Goal: Task Accomplishment & Management: Manage account settings

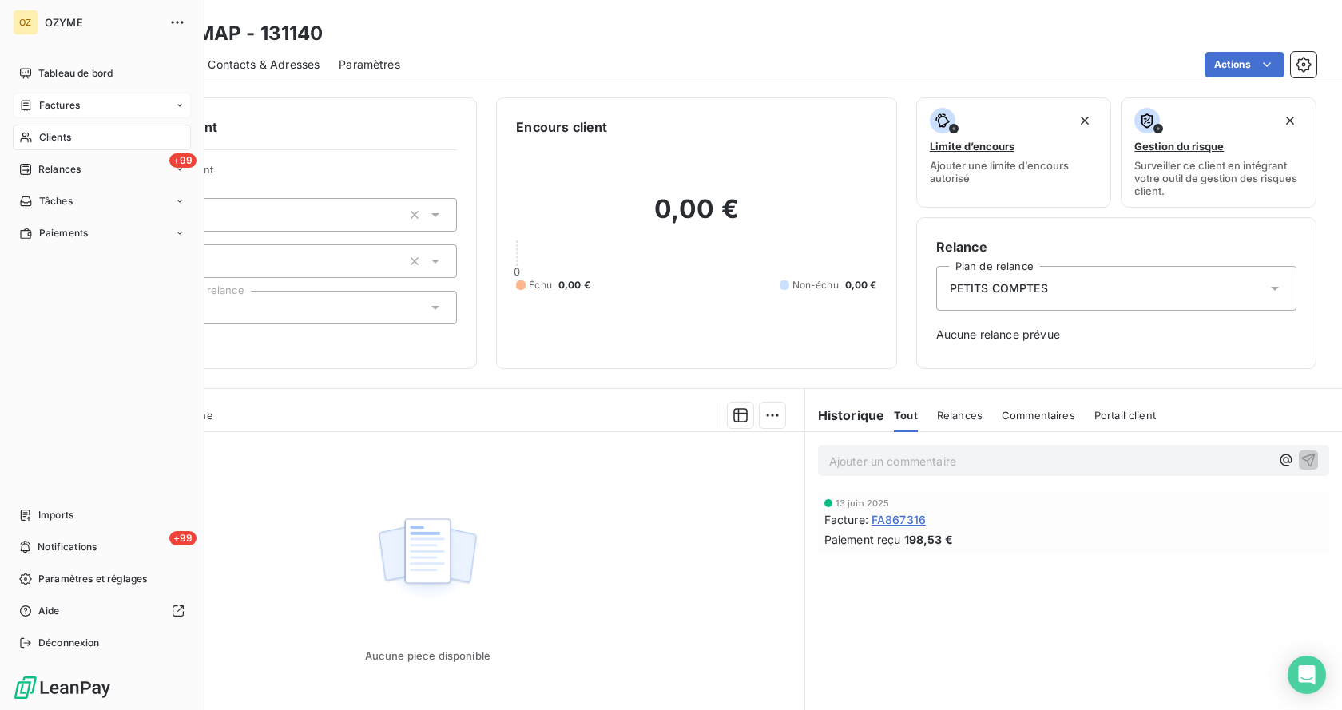
click at [46, 104] on span "Factures" at bounding box center [59, 105] width 41 height 14
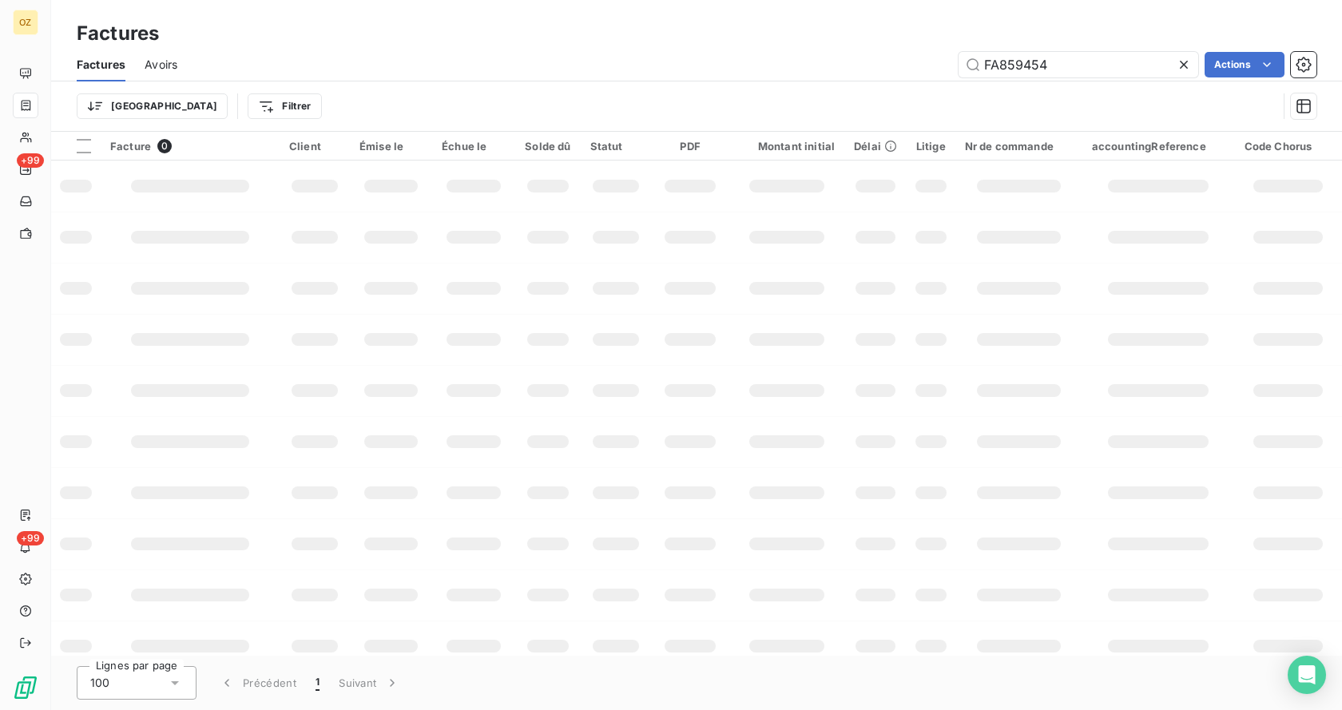
drag, startPoint x: 1062, startPoint y: 63, endPoint x: 388, endPoint y: 63, distance: 674.2
click at [388, 63] on div "FA859454 Actions" at bounding box center [757, 65] width 1120 height 26
type input "FA869189"
click at [1074, 62] on input "FA869189" at bounding box center [1079, 65] width 240 height 26
click at [1073, 63] on input "FA869189" at bounding box center [1079, 65] width 240 height 26
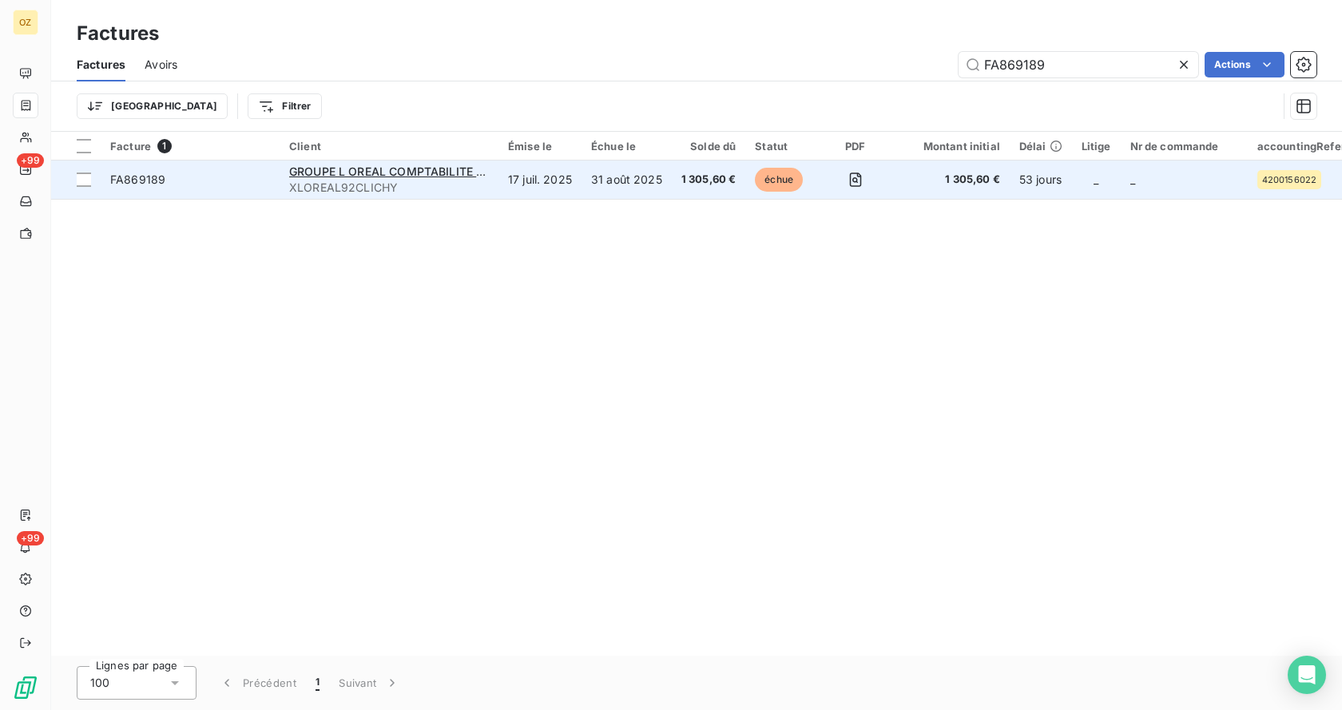
click at [551, 190] on td "17 juil. 2025" at bounding box center [539, 180] width 83 height 38
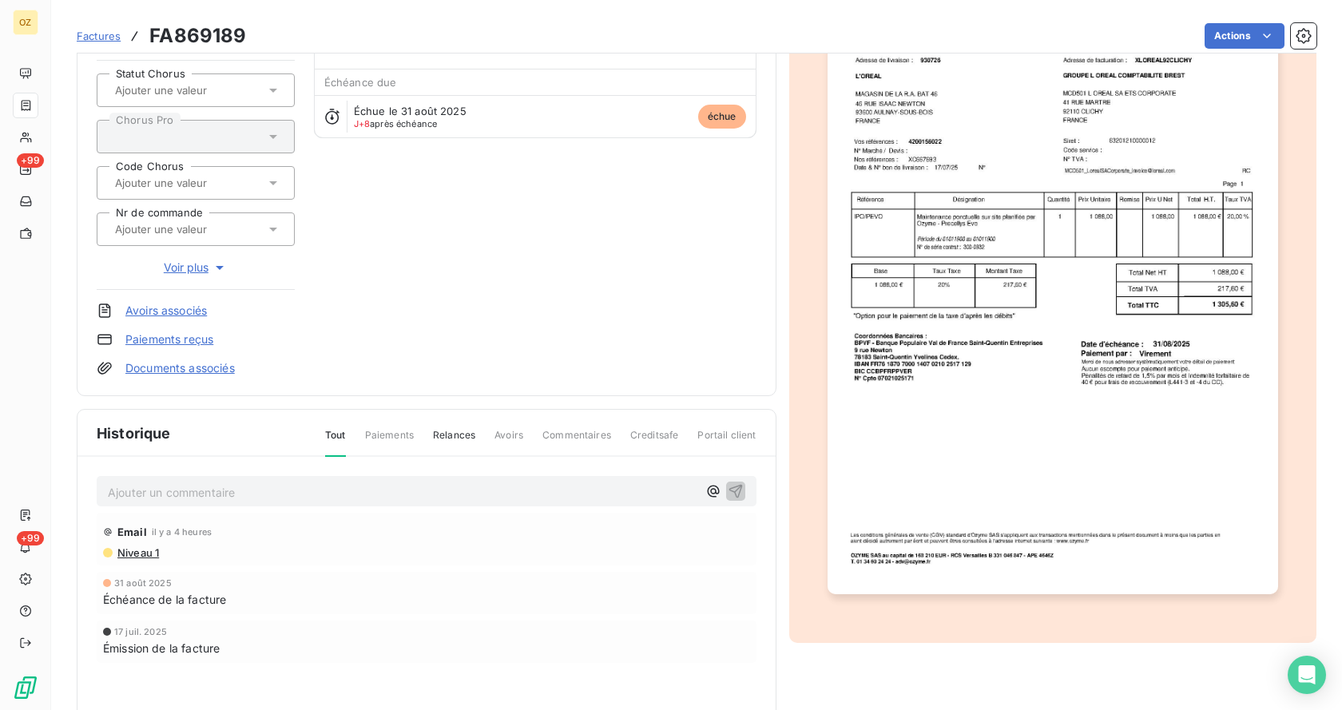
scroll to position [2, 0]
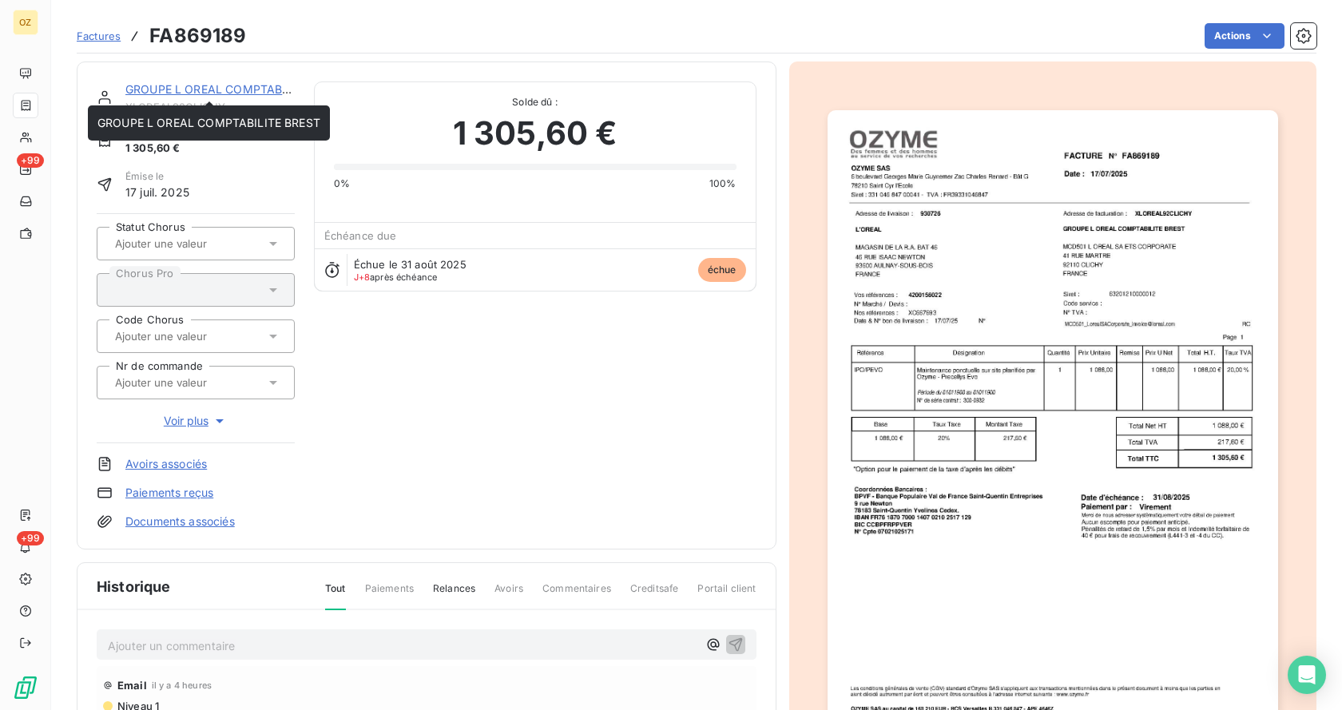
click at [245, 89] on link "GROUPE L OREAL COMPTABILITE BREST" at bounding box center [236, 89] width 223 height 14
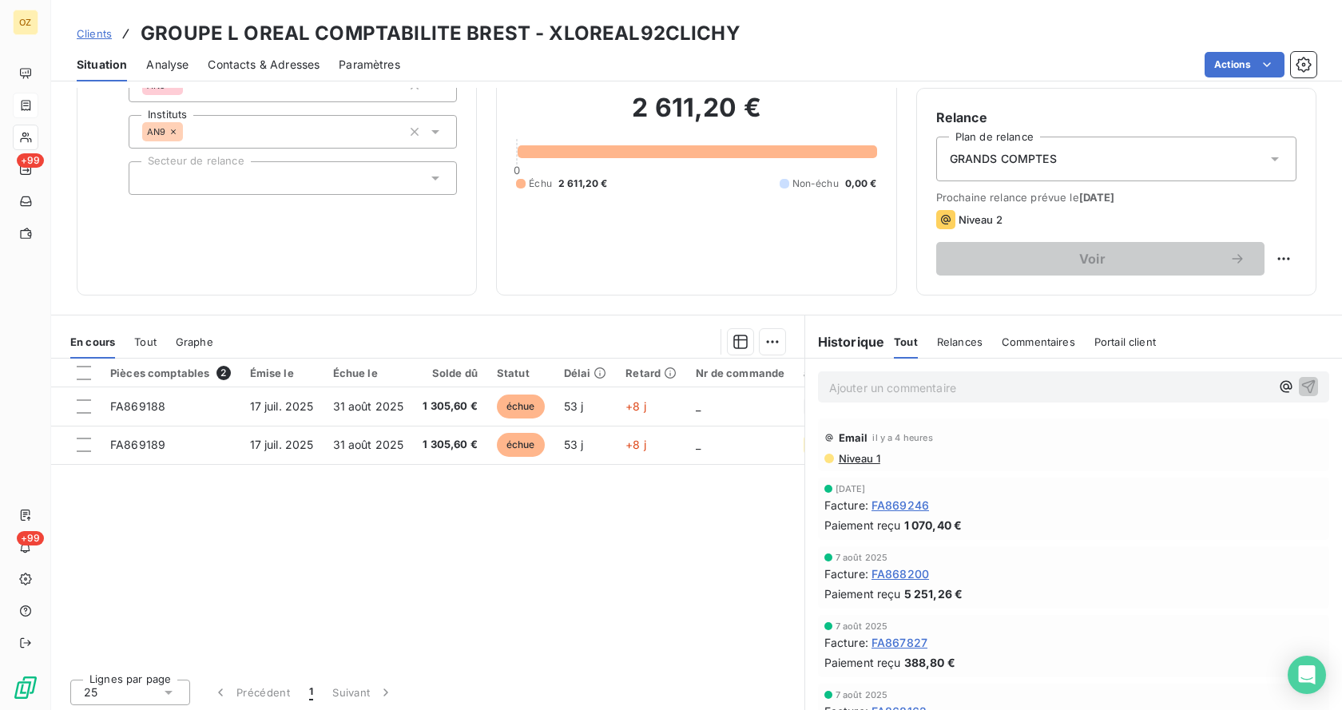
scroll to position [133, 0]
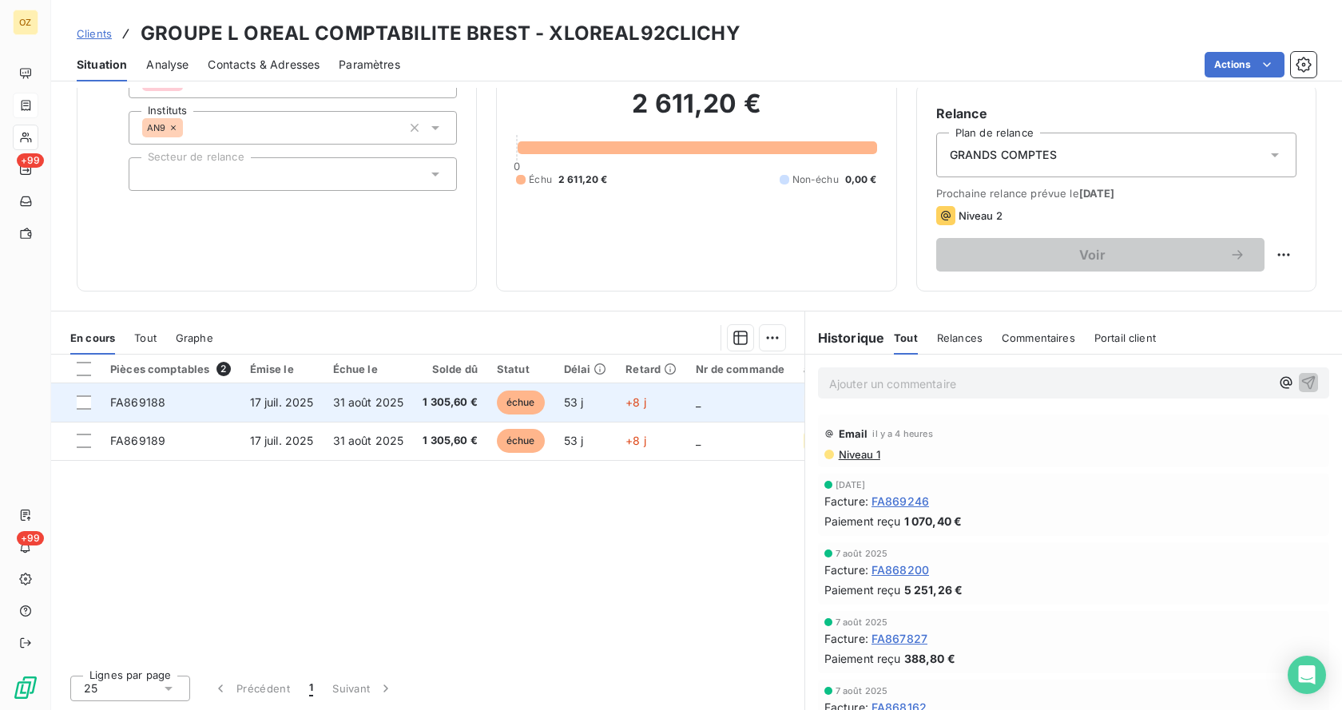
click at [403, 405] on td "31 août 2025" at bounding box center [369, 402] width 90 height 38
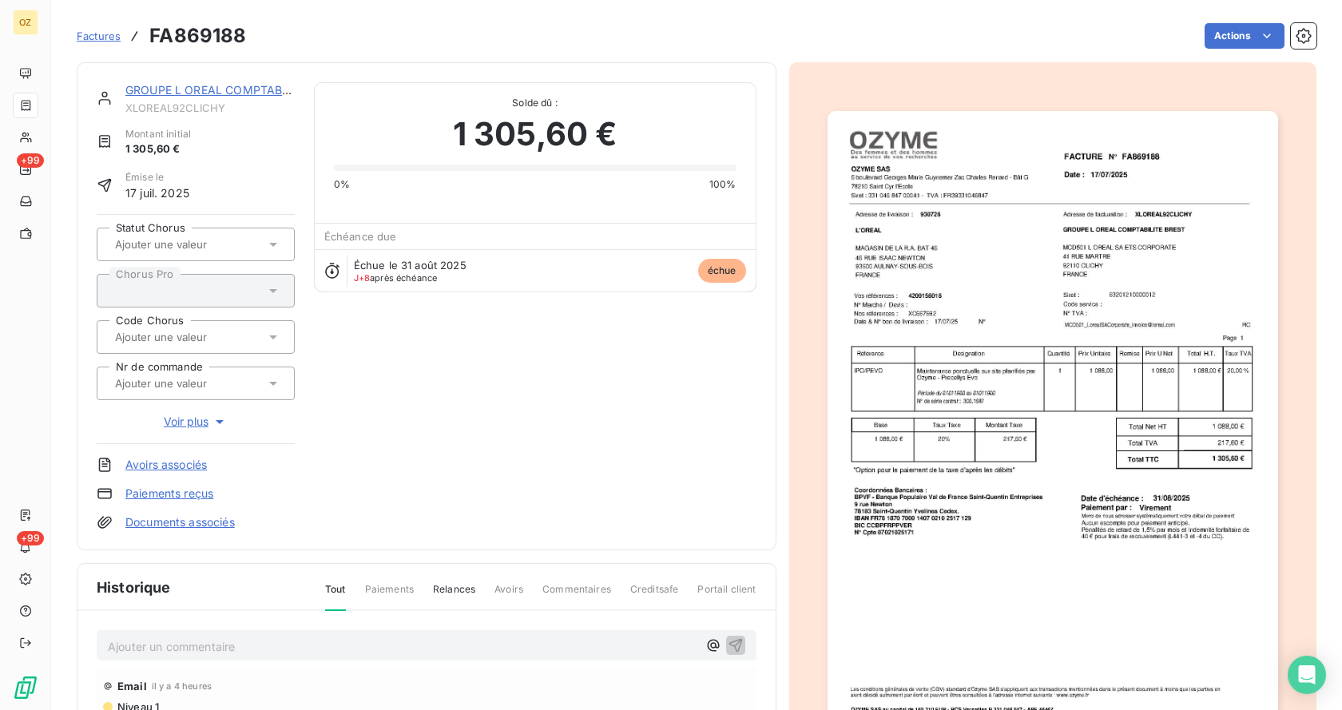
click at [191, 490] on link "Paiements reçus" at bounding box center [169, 494] width 88 height 16
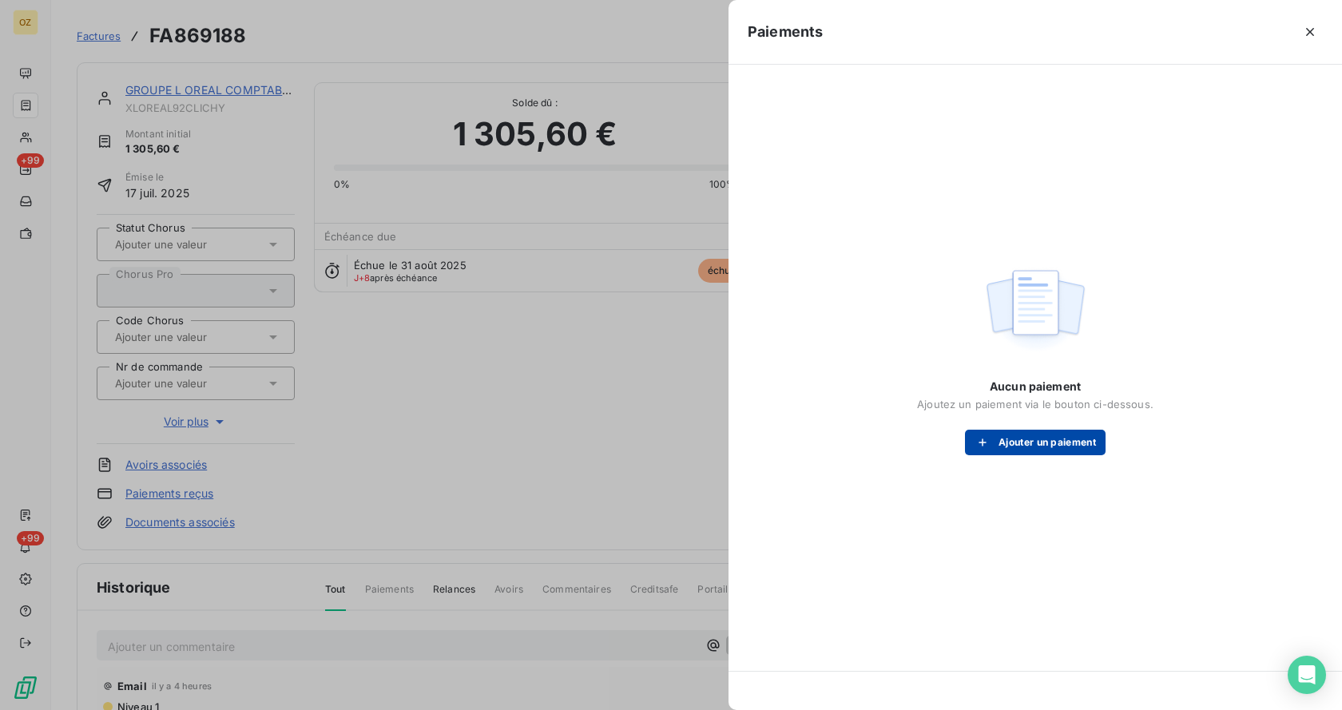
click at [1066, 436] on button "Ajouter un paiement" at bounding box center [1035, 443] width 141 height 26
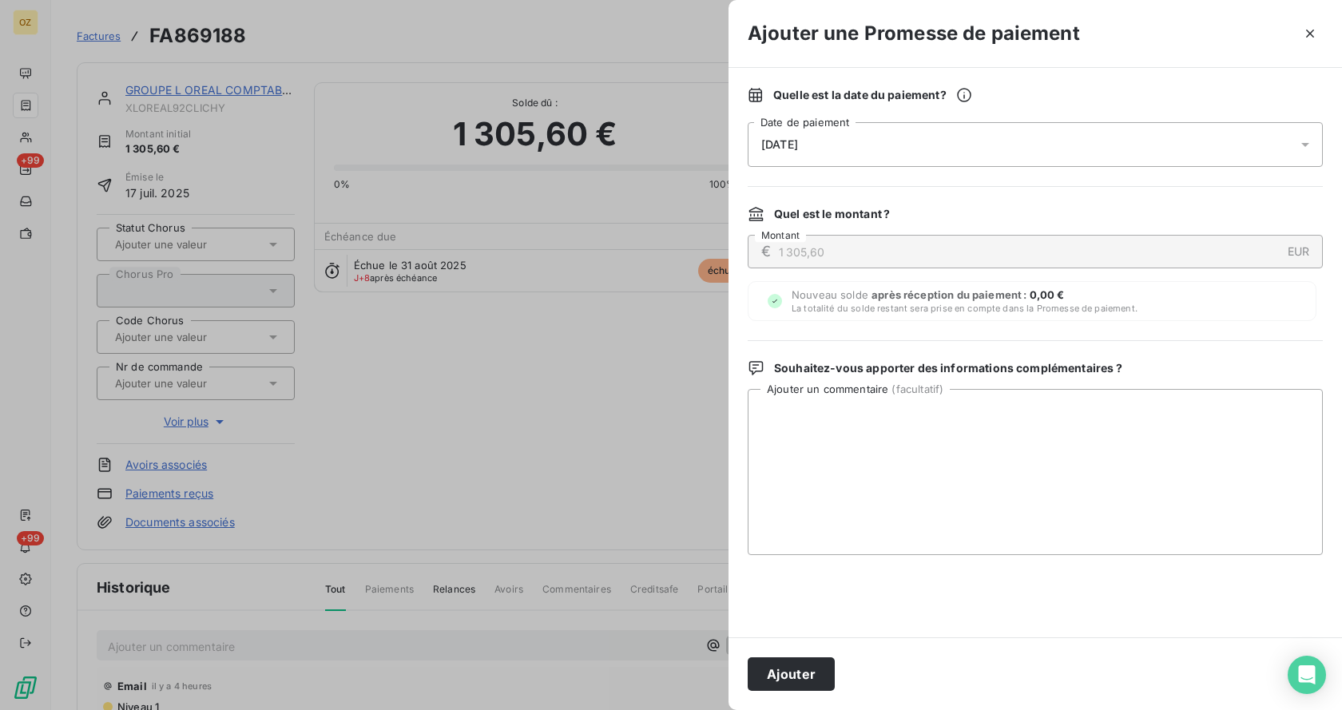
click at [856, 142] on div "[DATE]" at bounding box center [1035, 144] width 575 height 45
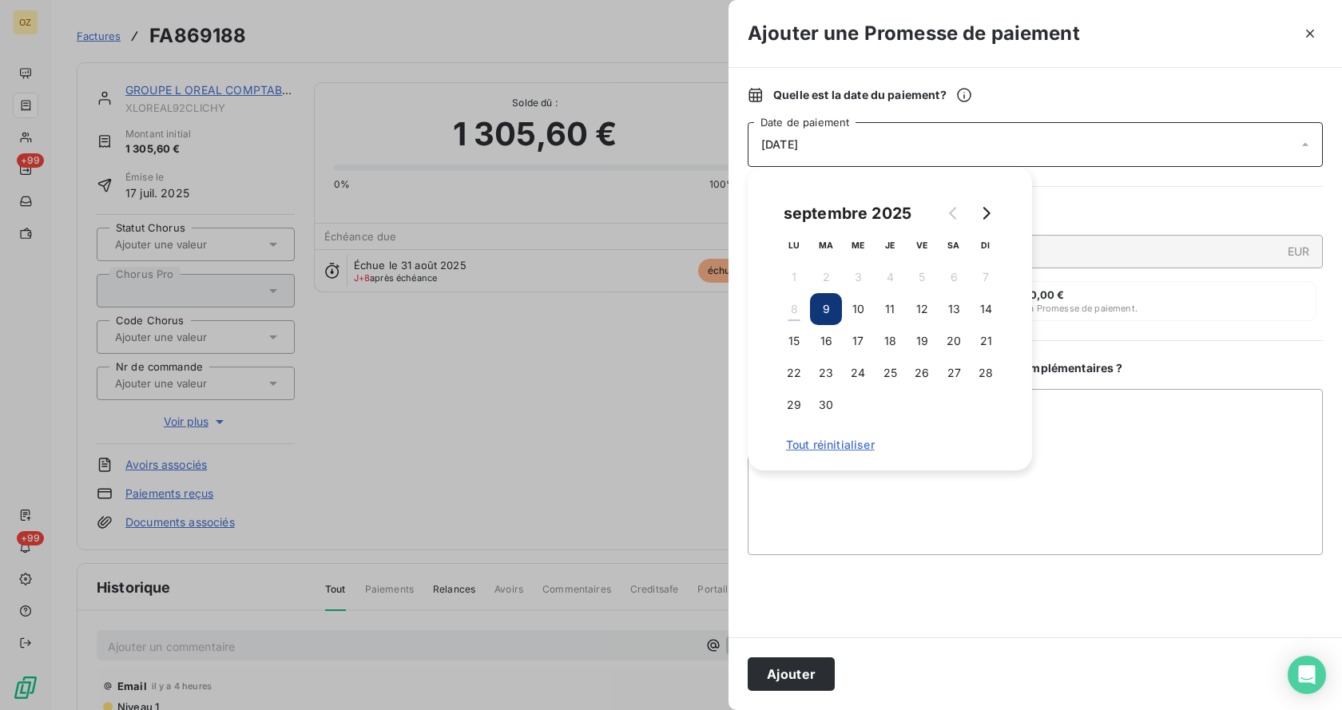
click at [1024, 118] on div "Quelle est la date du paiement ? [DATE] Date de paiement" at bounding box center [1035, 127] width 575 height 80
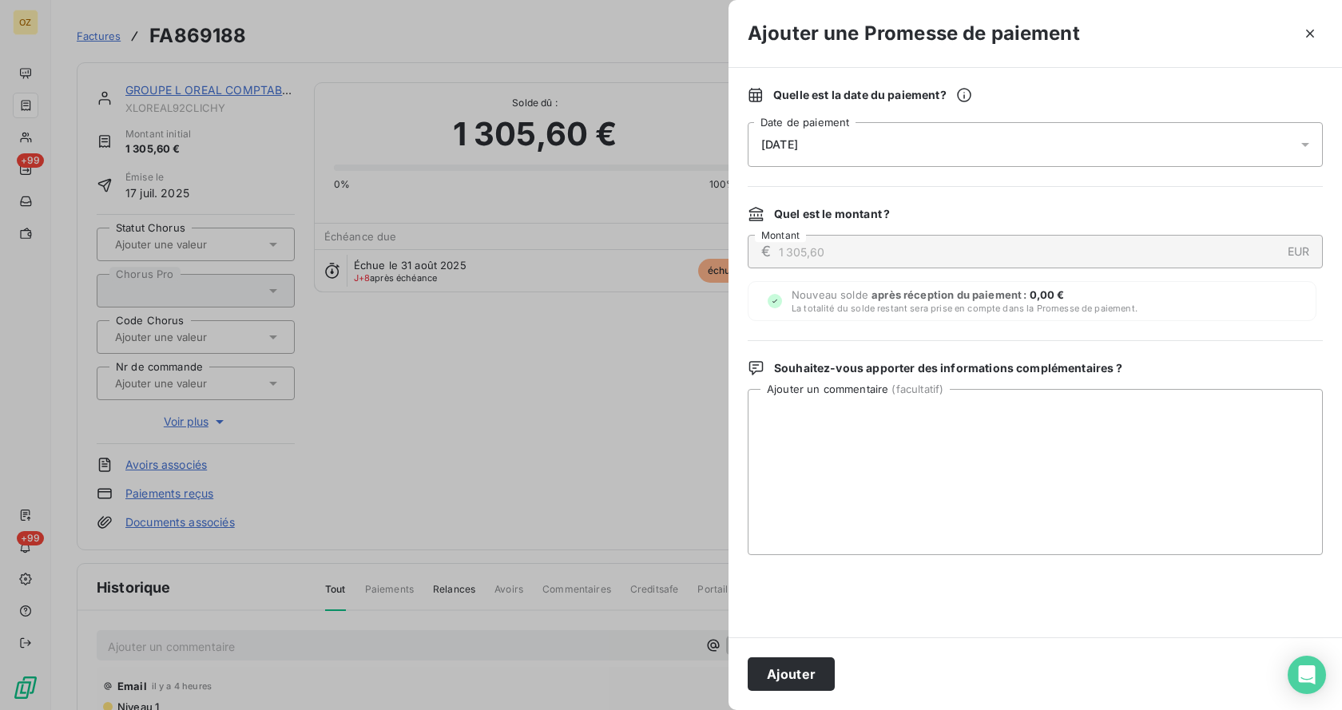
click at [1020, 149] on div "[DATE]" at bounding box center [1035, 144] width 575 height 45
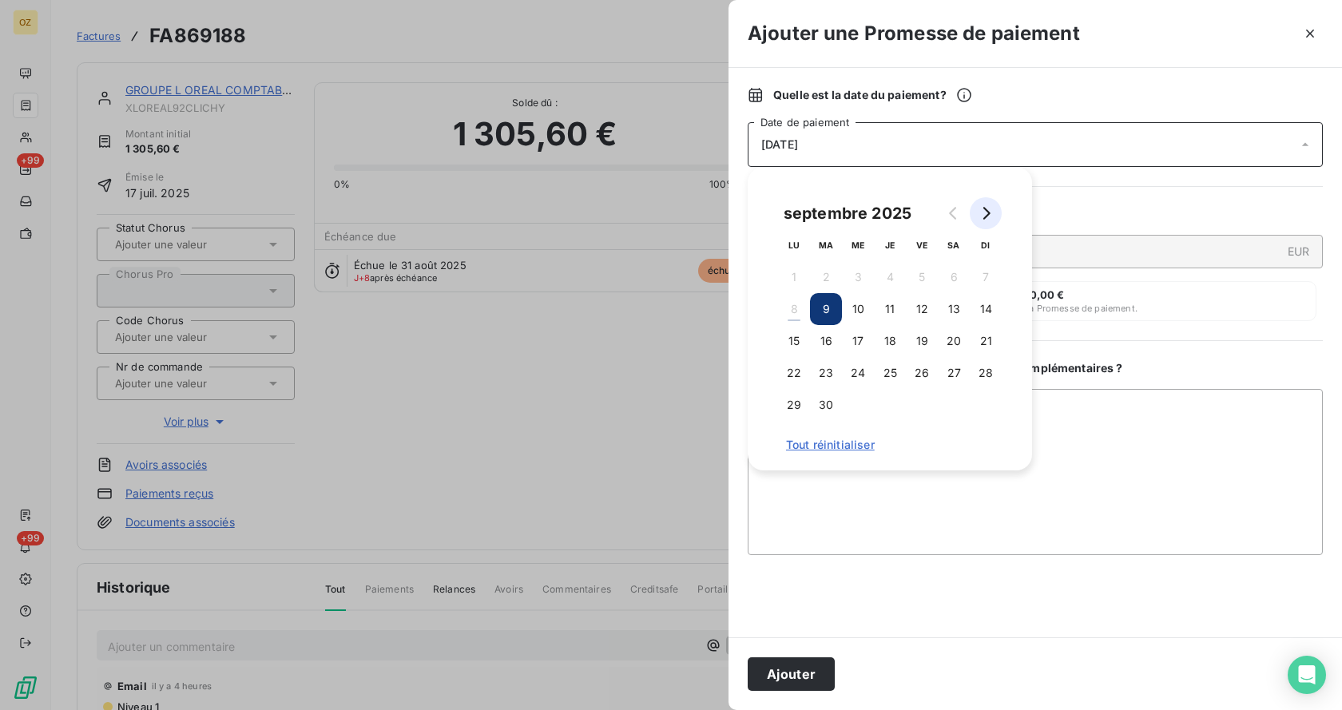
click at [994, 209] on button "Go to next month" at bounding box center [986, 213] width 32 height 32
click at [920, 400] on button "31" at bounding box center [922, 405] width 32 height 32
click at [1117, 194] on div "Quelle est la date du paiement ? [DATE] Date de paiement Quel est le montant ? …" at bounding box center [1036, 353] width 614 height 570
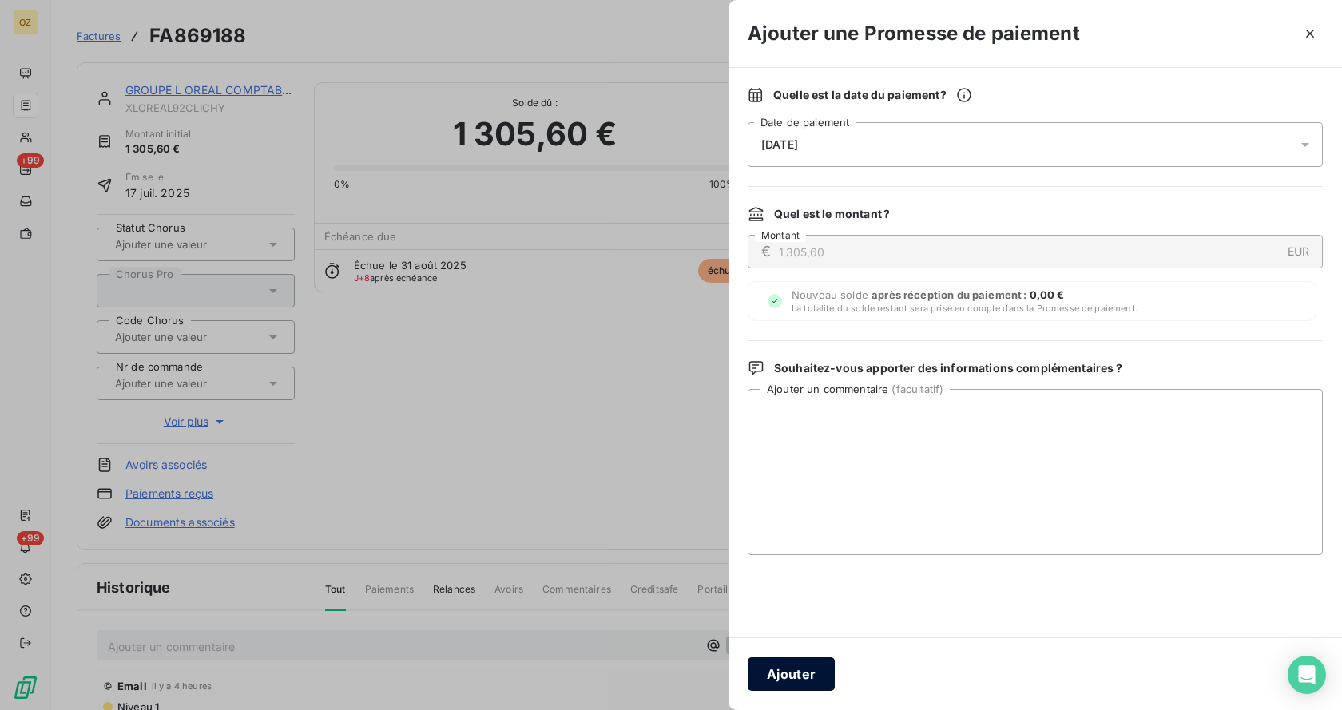
click at [816, 684] on button "Ajouter" at bounding box center [791, 674] width 87 height 34
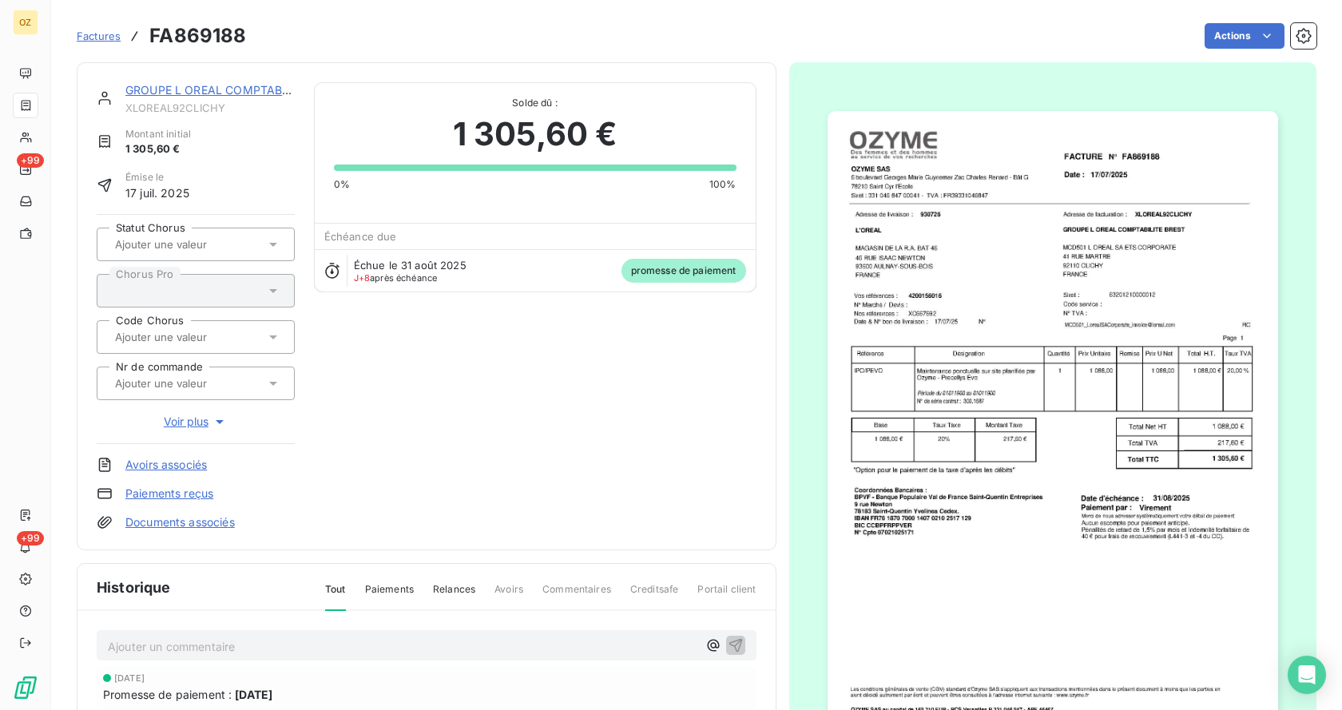
click at [198, 85] on link "GROUPE L OREAL COMPTABILITE BREST" at bounding box center [236, 90] width 223 height 14
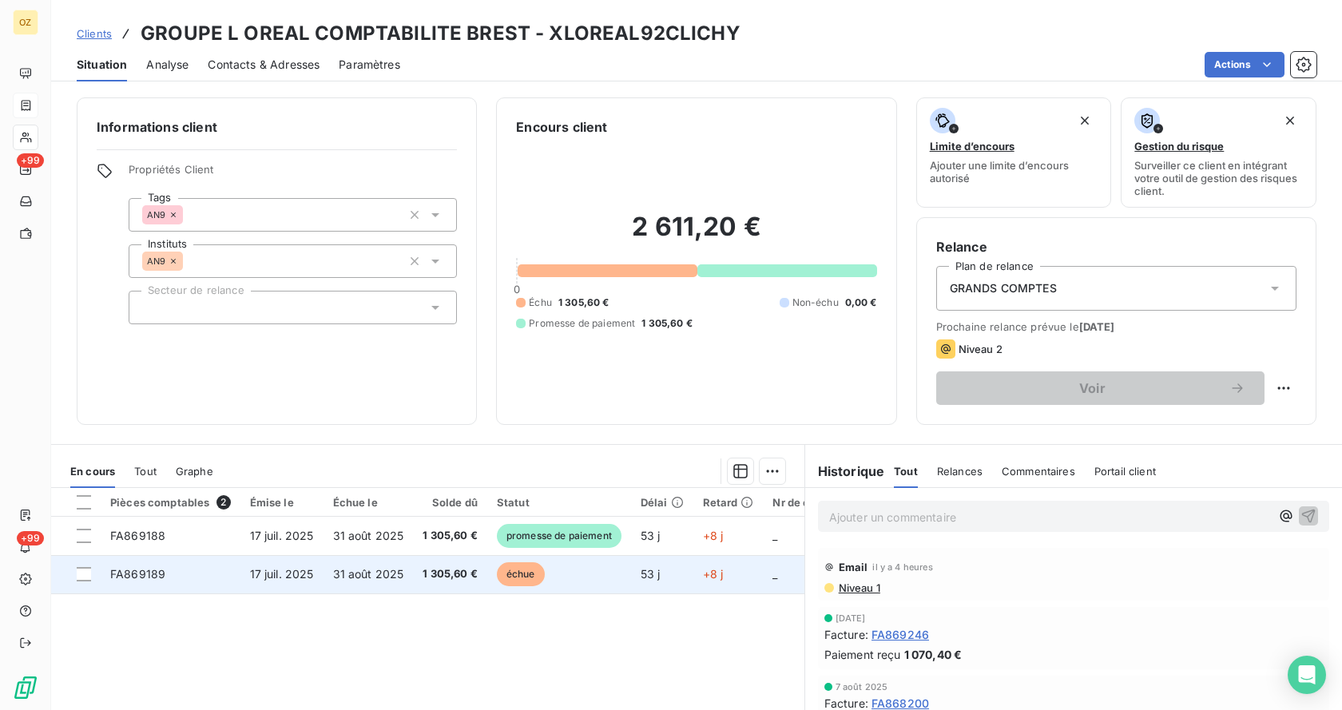
click at [600, 589] on td "échue" at bounding box center [559, 574] width 144 height 38
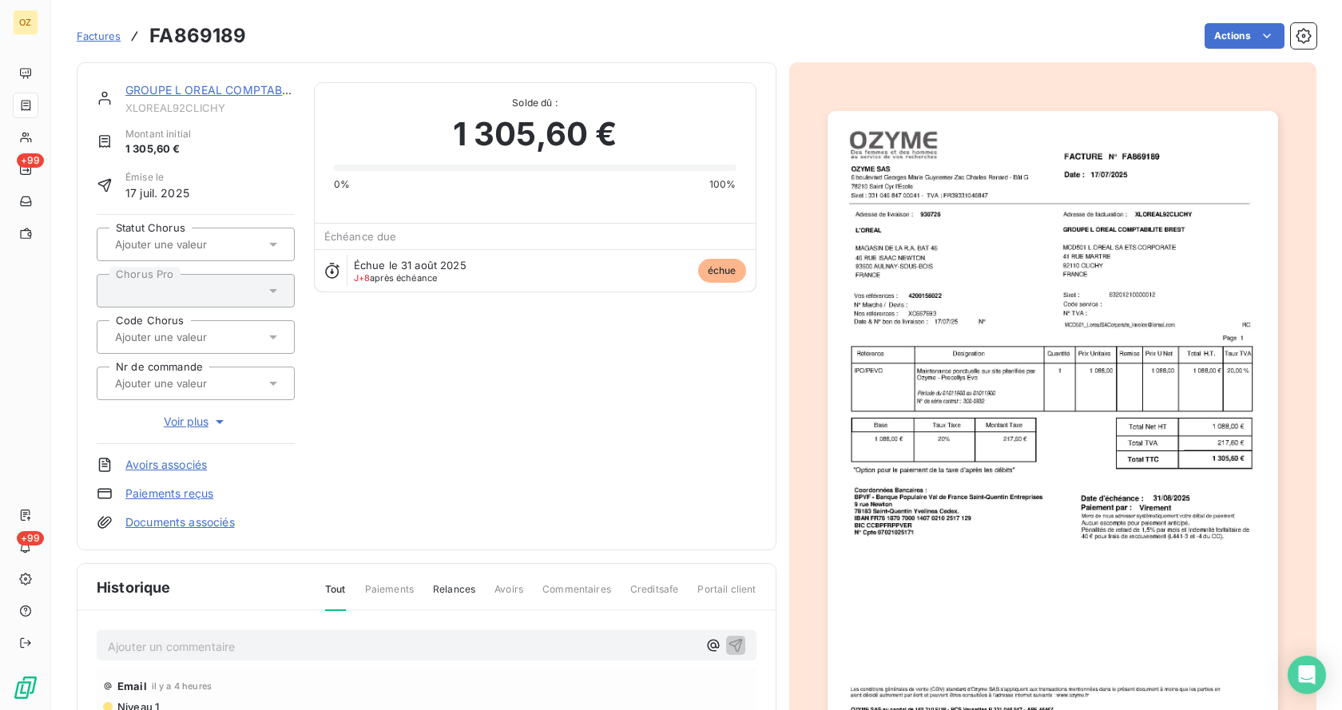
click at [155, 490] on link "Paiements reçus" at bounding box center [169, 494] width 88 height 16
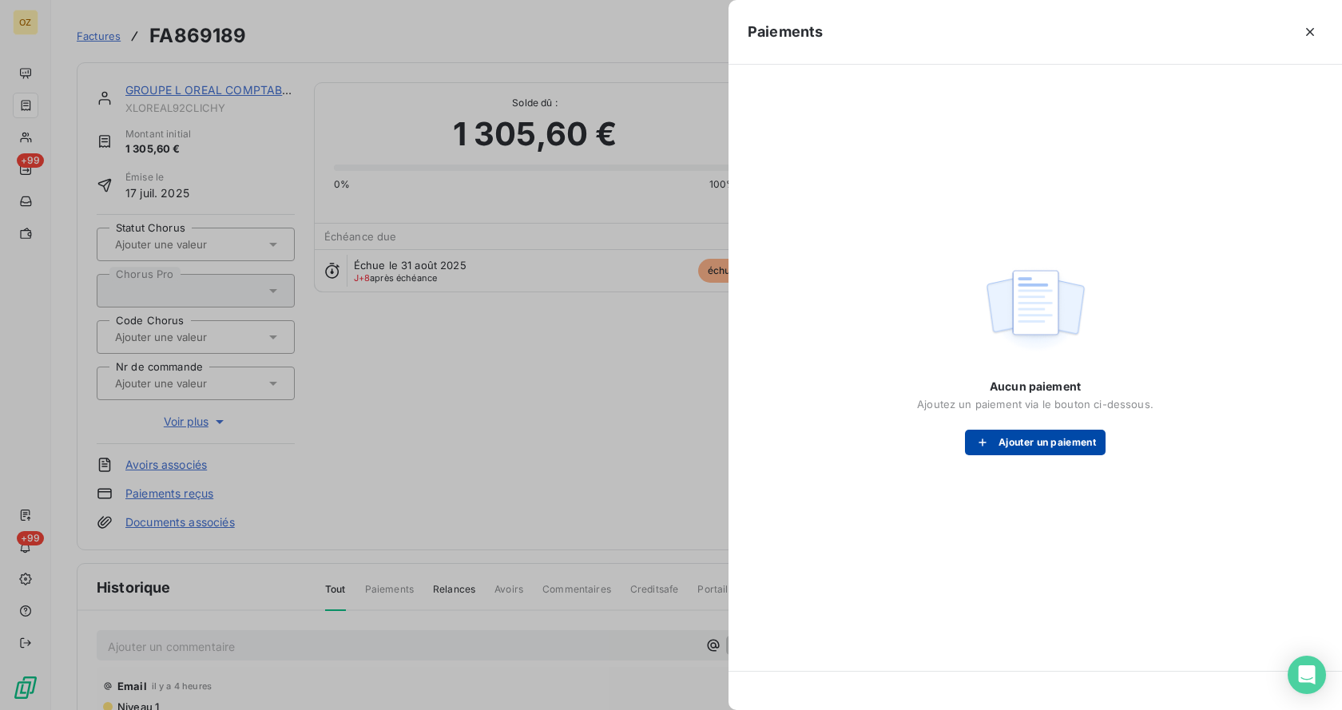
click at [997, 439] on button "Ajouter un paiement" at bounding box center [1035, 443] width 141 height 26
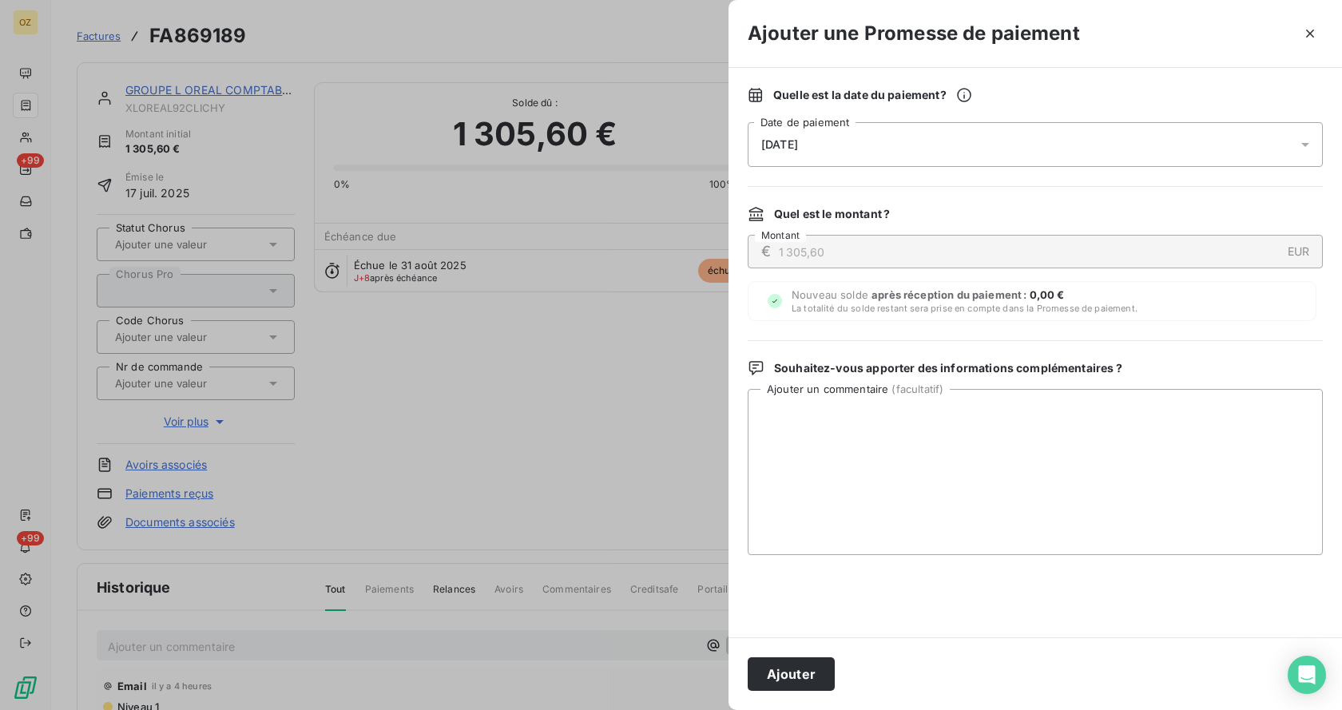
click at [840, 153] on div "[DATE]" at bounding box center [1035, 144] width 575 height 45
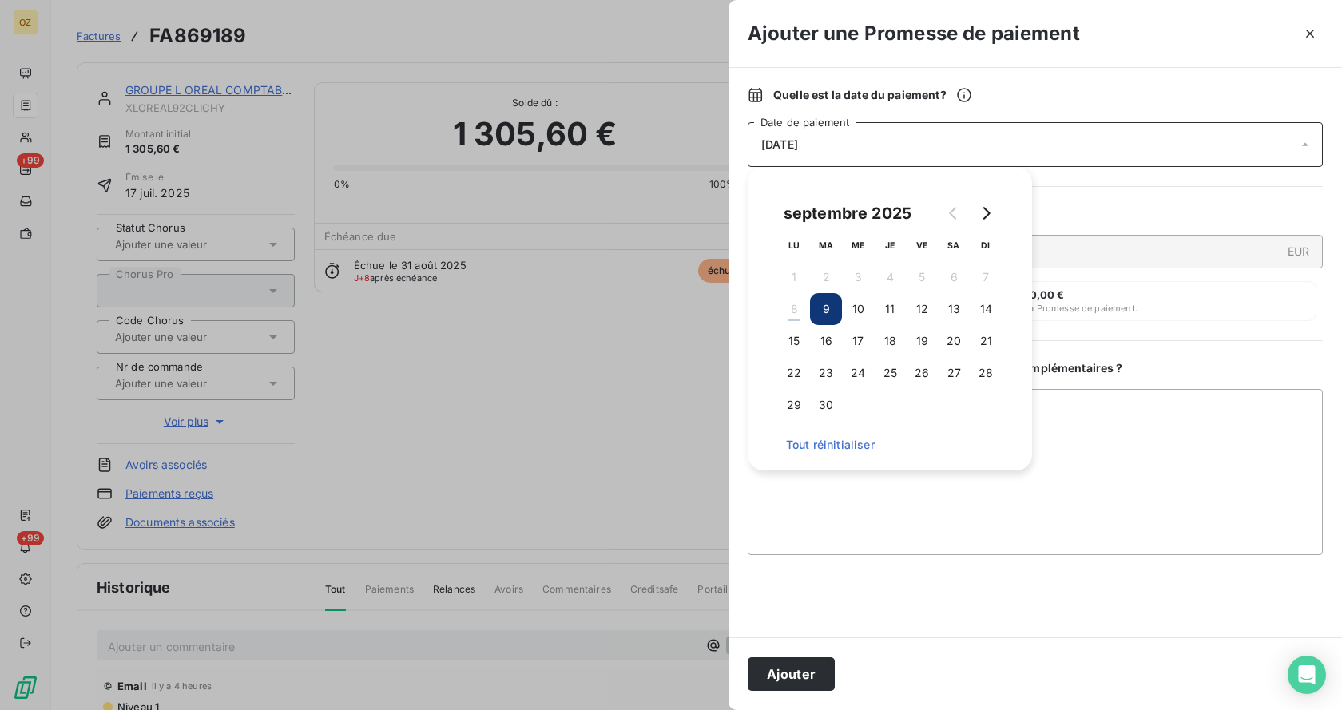
click at [980, 130] on div "[DATE]" at bounding box center [1035, 144] width 575 height 45
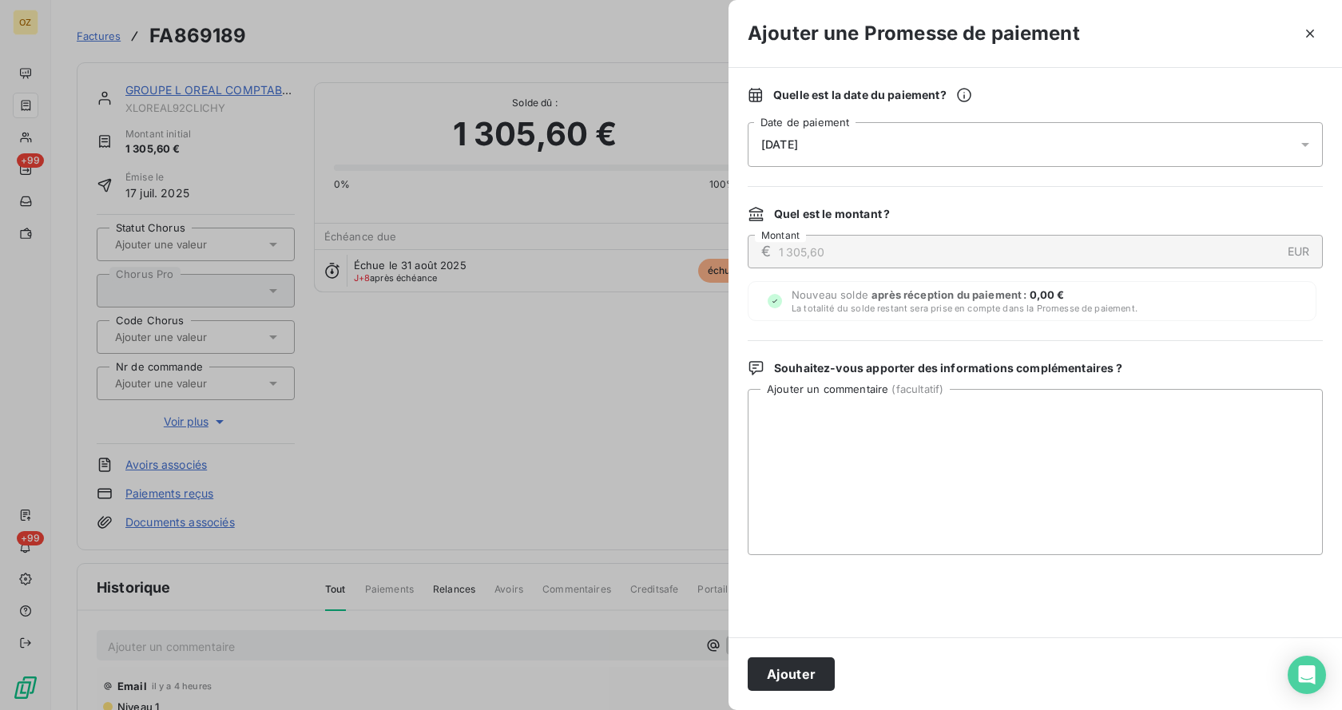
click at [945, 144] on div "[DATE]" at bounding box center [1035, 144] width 575 height 45
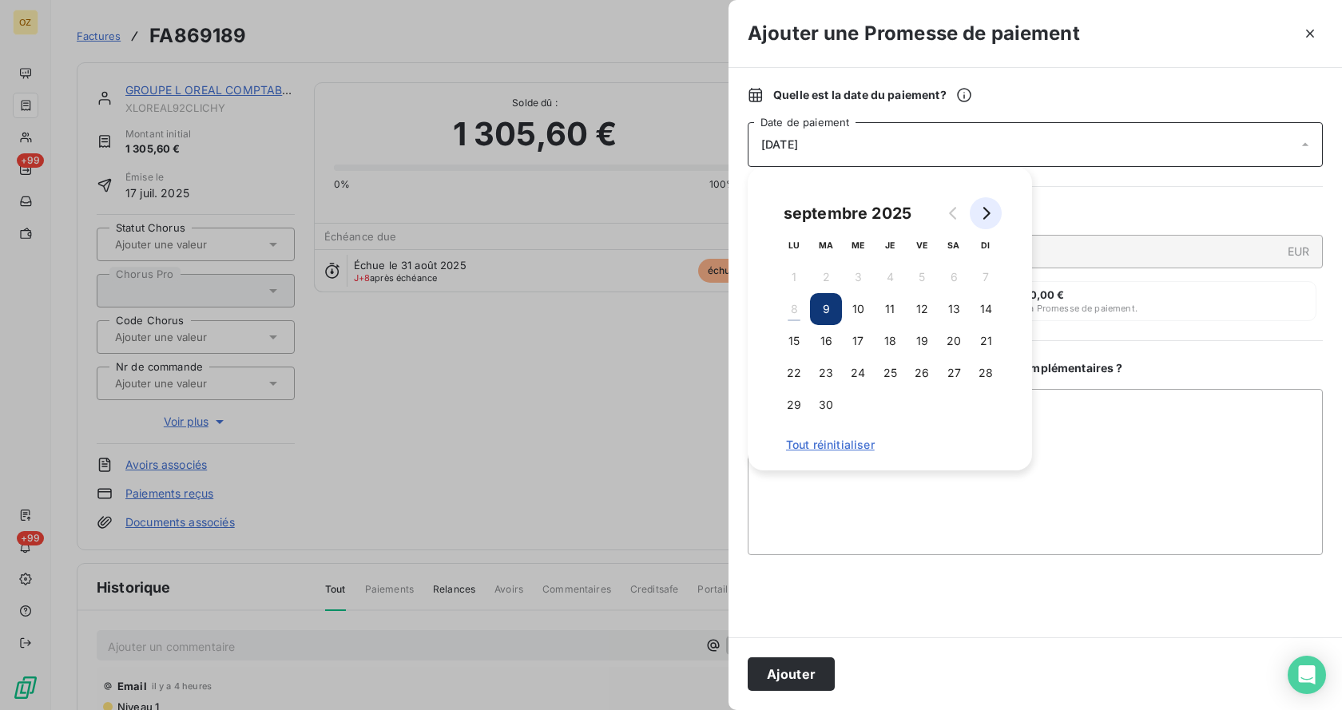
click at [989, 212] on icon "Go to next month" at bounding box center [986, 213] width 7 height 13
click at [929, 401] on button "31" at bounding box center [922, 405] width 32 height 32
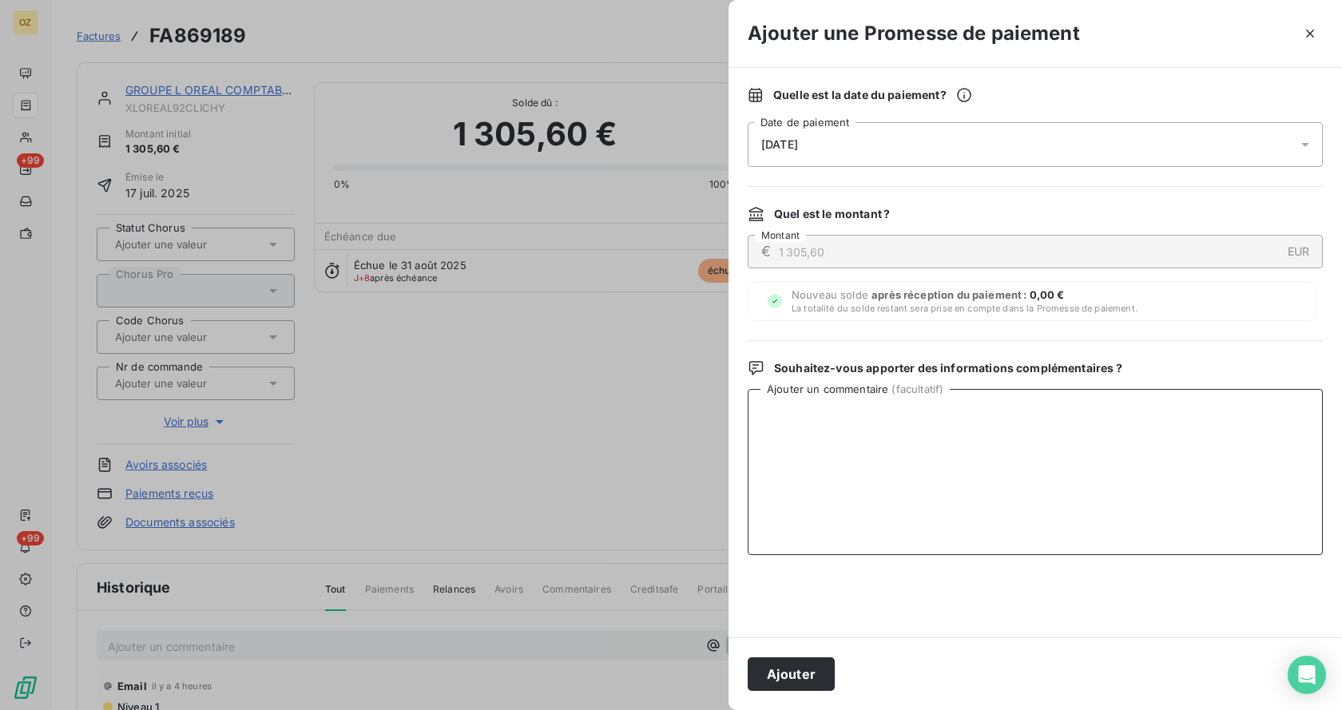
click at [1181, 442] on textarea "Ajouter un commentaire ( facultatif )" at bounding box center [1035, 472] width 575 height 166
click at [796, 673] on button "Ajouter" at bounding box center [791, 674] width 87 height 34
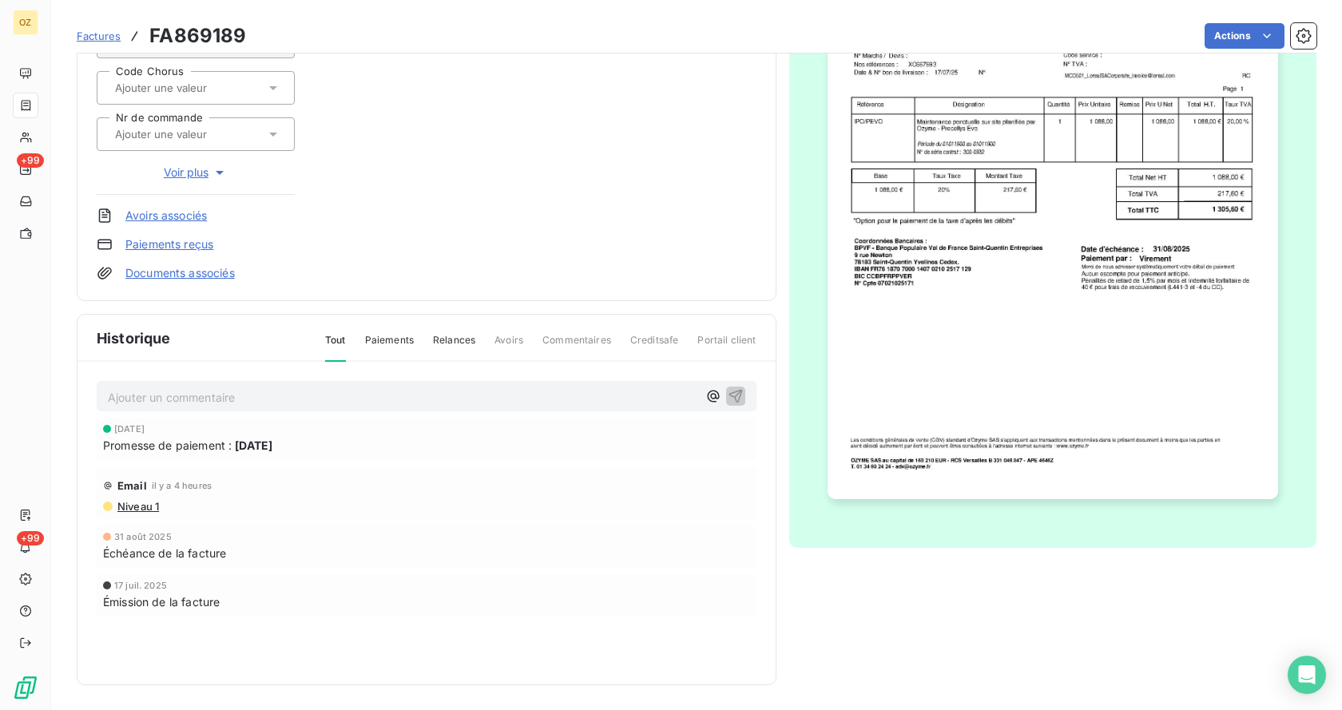
scroll to position [251, 0]
click at [230, 406] on p "Ajouter un commentaire ﻿" at bounding box center [403, 397] width 590 height 20
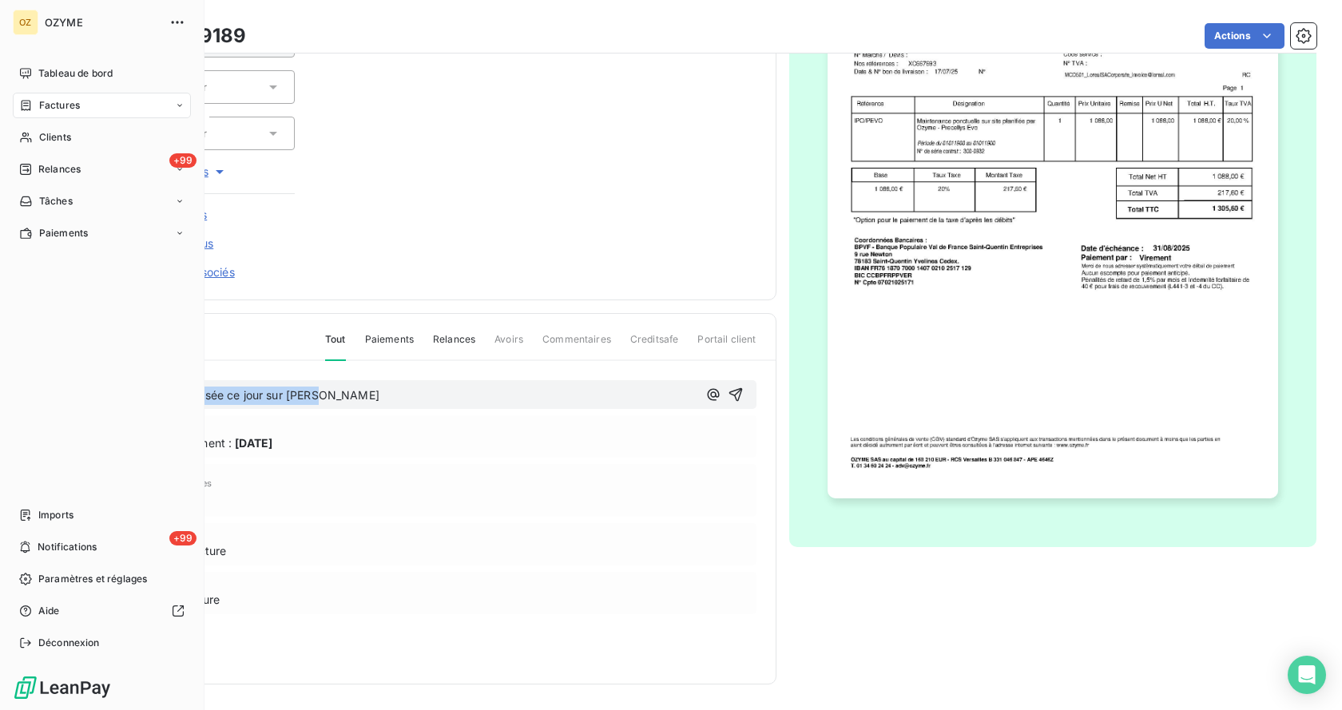
drag, startPoint x: 288, startPoint y: 407, endPoint x: 24, endPoint y: 409, distance: 263.6
click at [24, 409] on div "OZ OZYME Tableau de bord Factures Clients +99 Relances Tâches Paiements Imports…" at bounding box center [671, 355] width 1342 height 710
copy span "CL / Facture déposée ce jour sur [PERSON_NAME]"
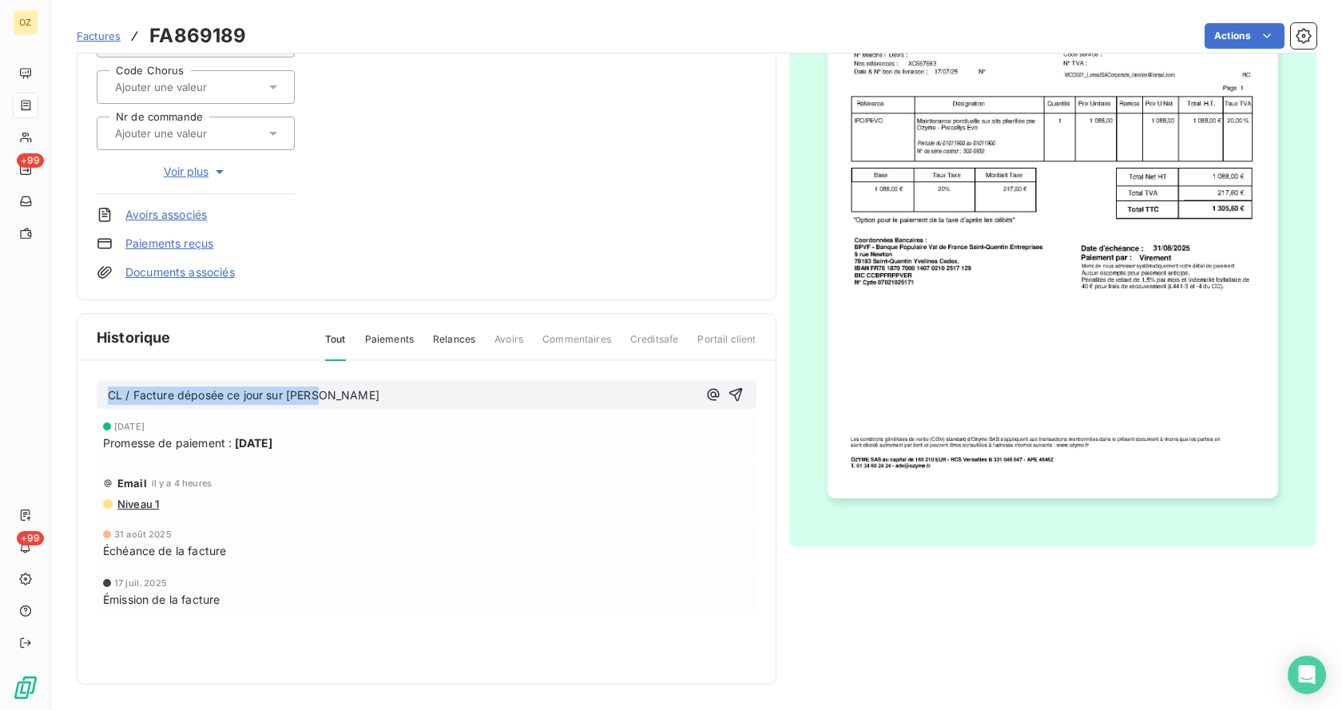
click at [402, 395] on p "CL / Facture déposée ce jour sur [PERSON_NAME]" at bounding box center [403, 396] width 590 height 18
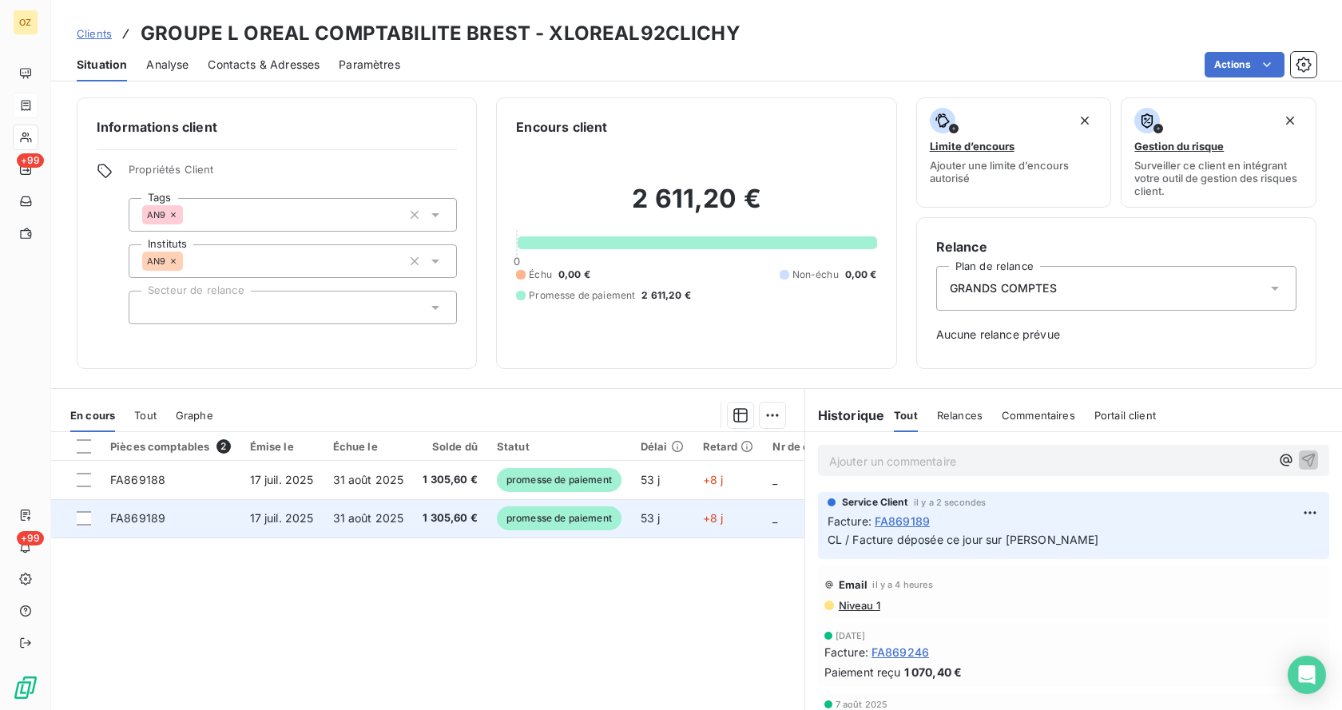
click at [424, 524] on span "1 305,60 €" at bounding box center [450, 518] width 55 height 16
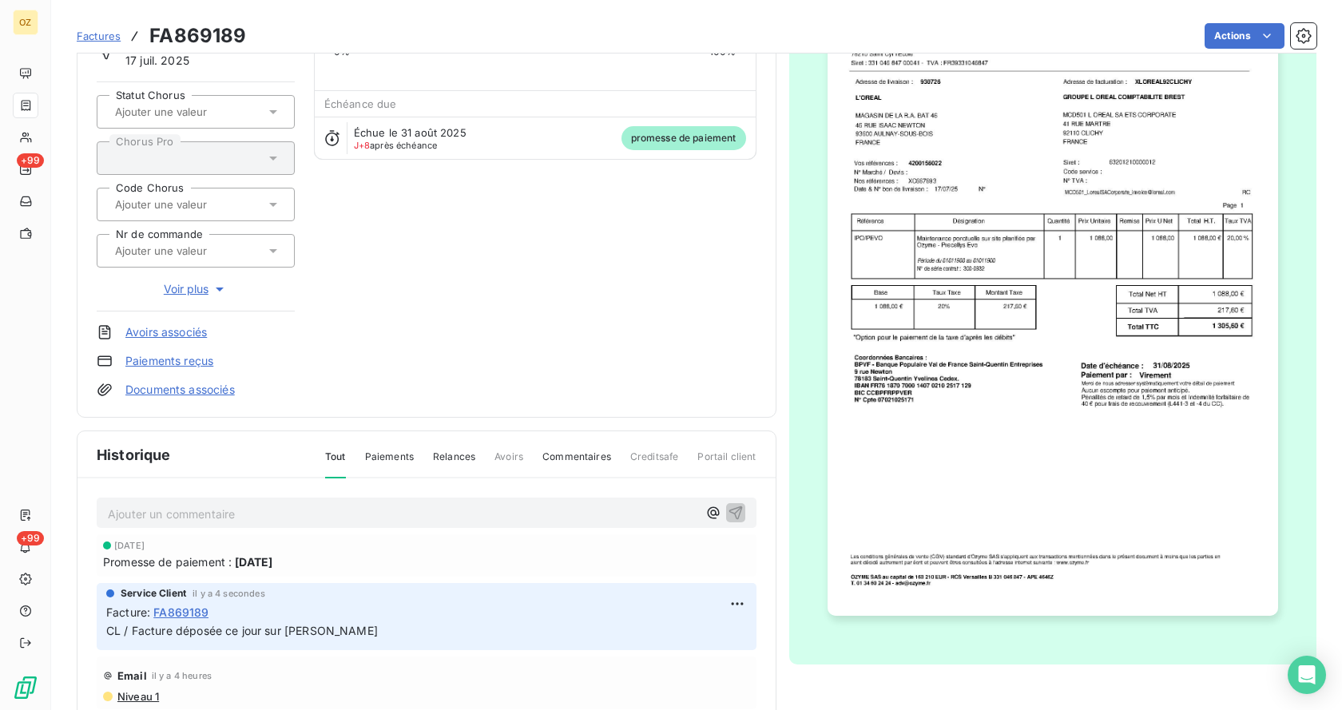
scroll to position [240, 0]
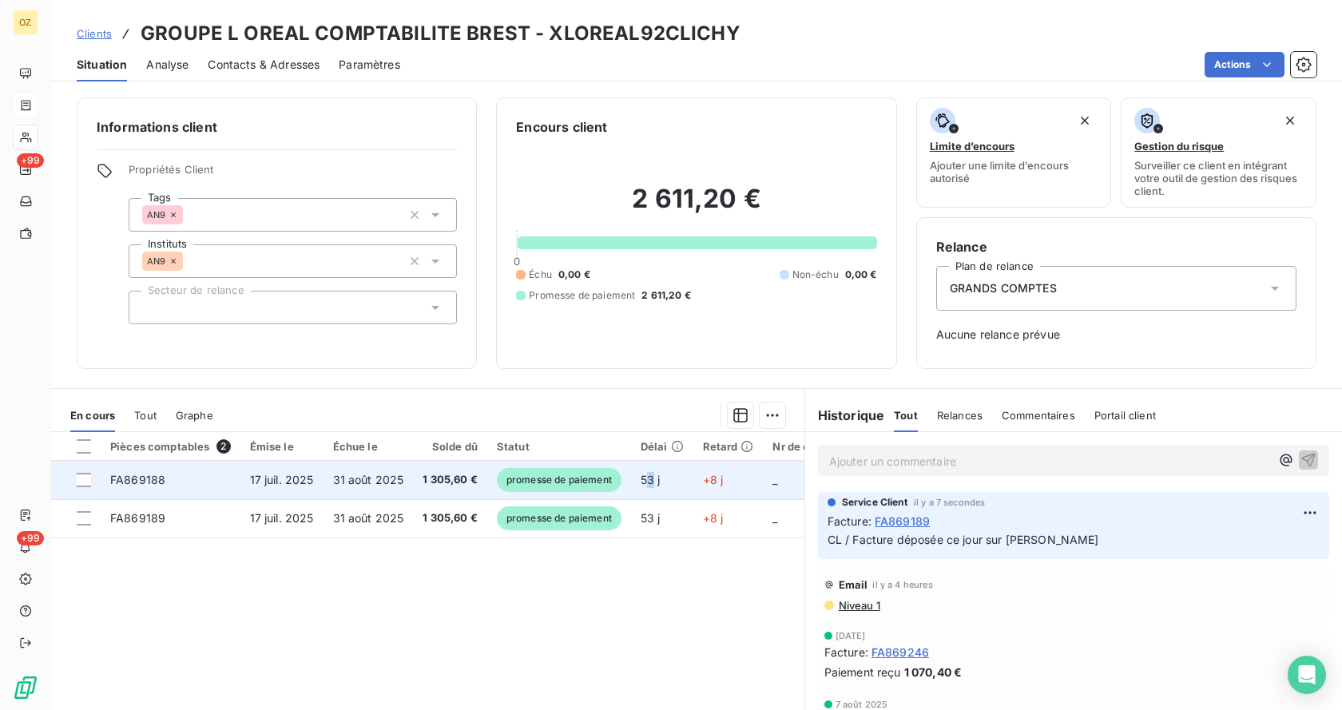
click at [650, 478] on span "53 j" at bounding box center [651, 480] width 20 height 14
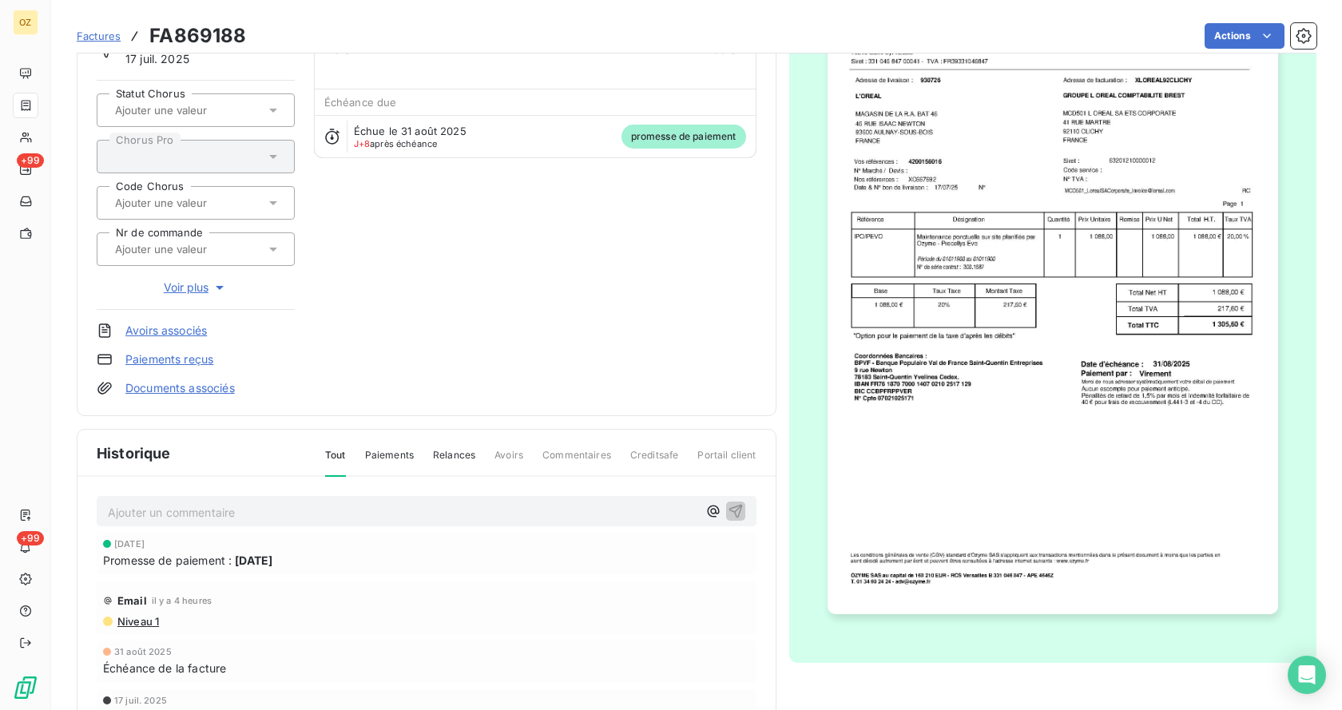
scroll to position [251, 0]
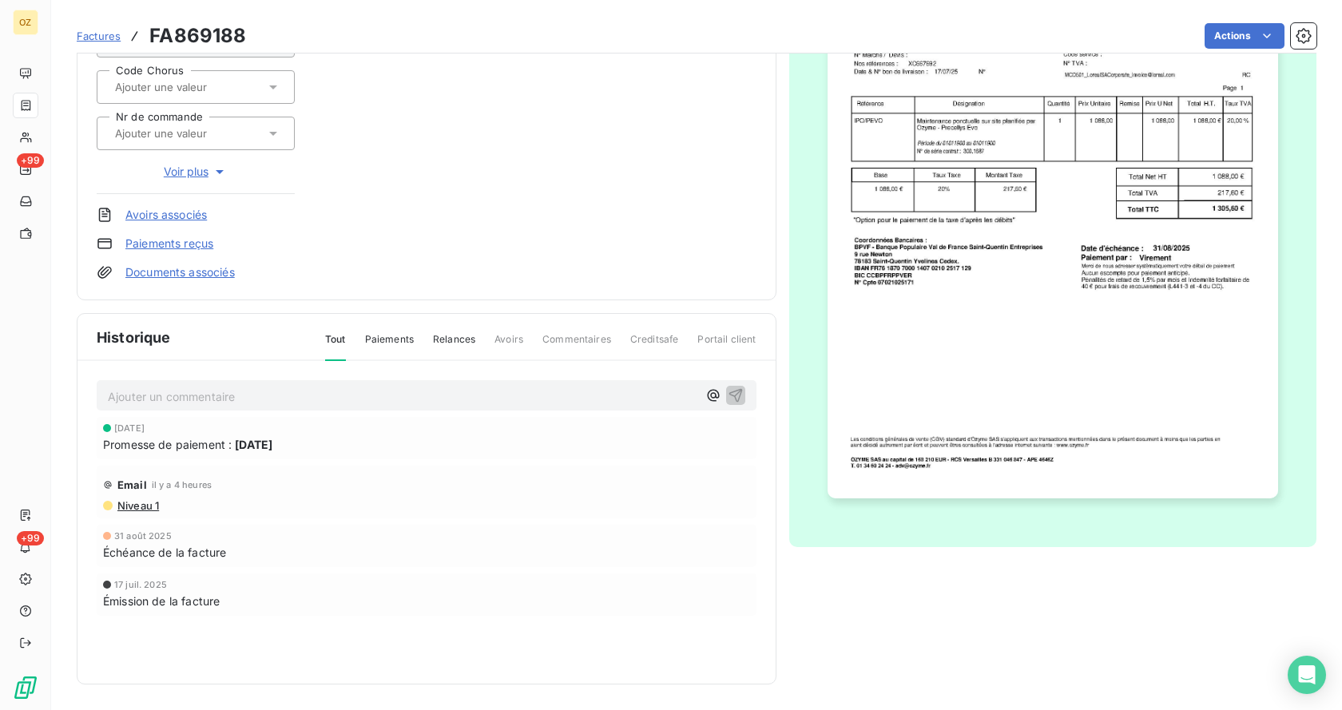
click at [224, 395] on p "Ajouter un commentaire ﻿" at bounding box center [403, 397] width 590 height 20
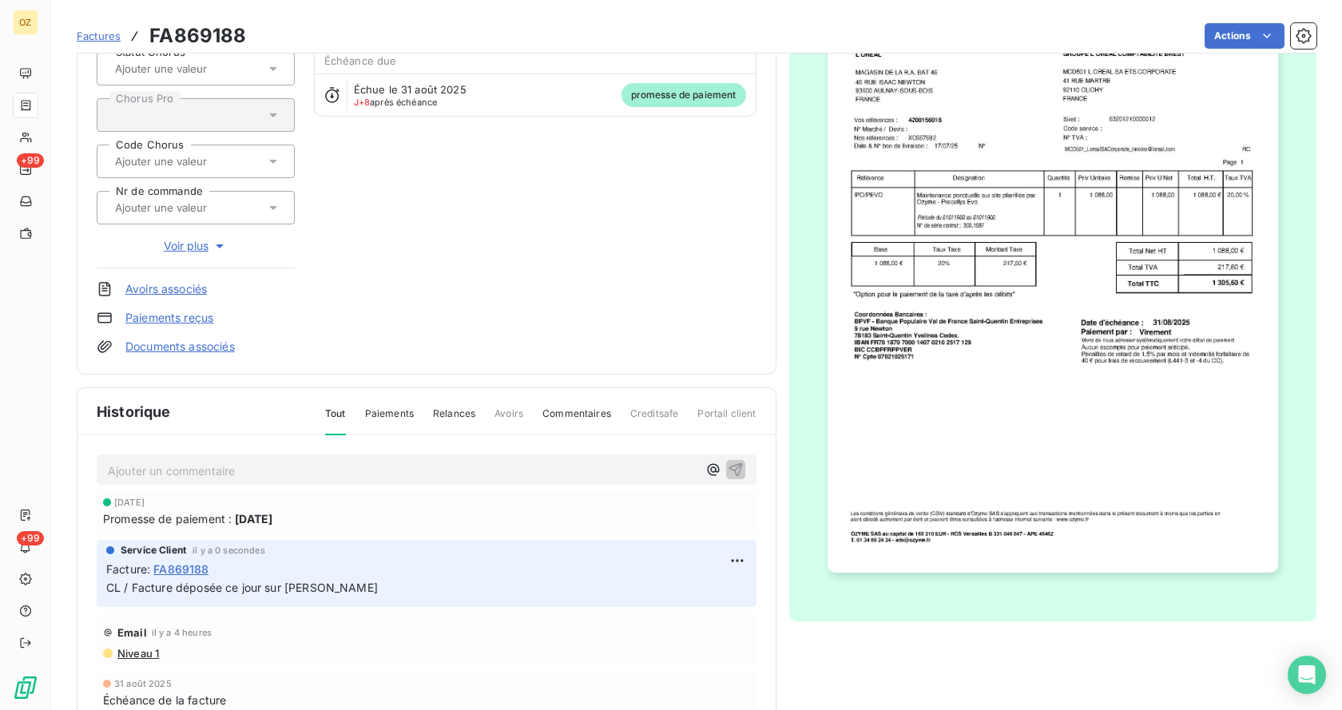
scroll to position [0, 0]
